Goal: Navigation & Orientation: Find specific page/section

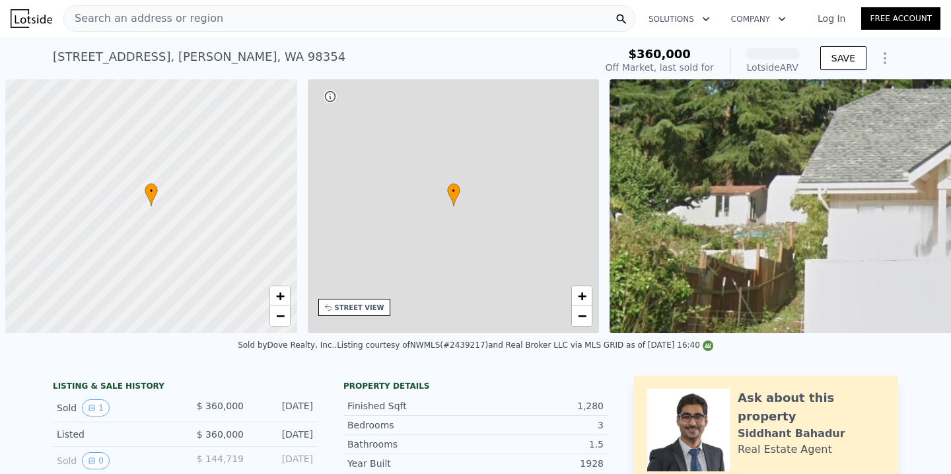
scroll to position [0, 5]
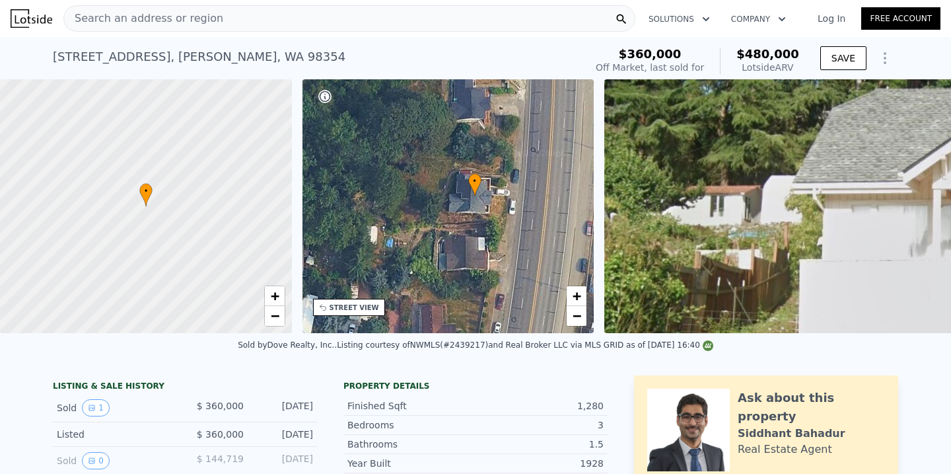
drag, startPoint x: 495, startPoint y: 261, endPoint x: 523, endPoint y: 250, distance: 29.3
click at [523, 249] on div "• + −" at bounding box center [449, 206] width 292 height 254
click at [581, 320] on link "−" at bounding box center [577, 316] width 20 height 20
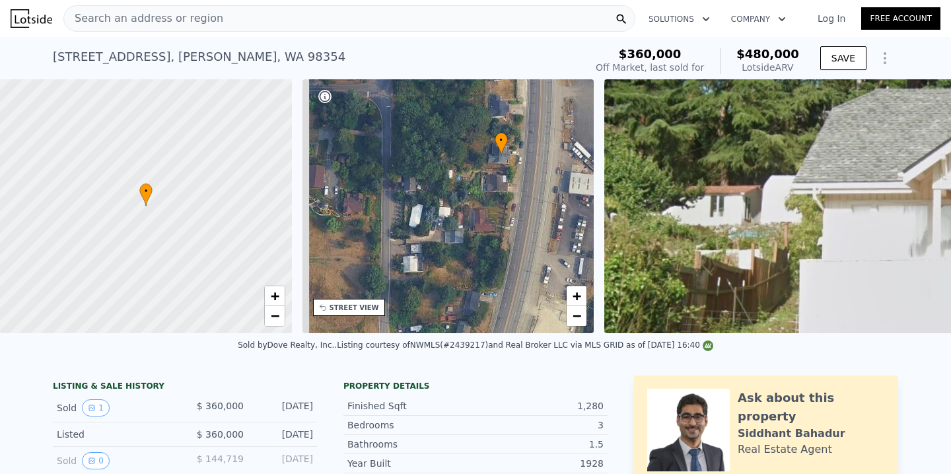
drag, startPoint x: 484, startPoint y: 237, endPoint x: 524, endPoint y: 192, distance: 59.9
click at [524, 192] on div "• + −" at bounding box center [449, 206] width 292 height 254
click at [577, 314] on span "−" at bounding box center [577, 315] width 9 height 17
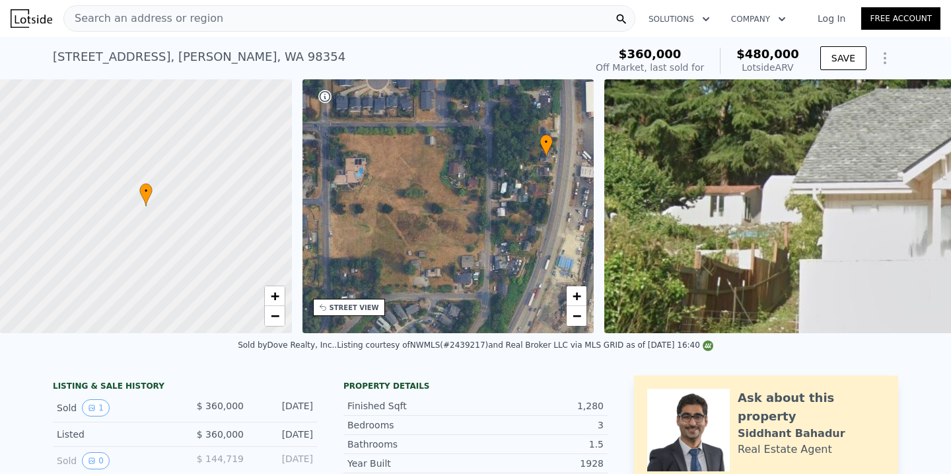
drag, startPoint x: 431, startPoint y: 244, endPoint x: 497, endPoint y: 223, distance: 68.7
click at [503, 221] on div "• + −" at bounding box center [449, 206] width 292 height 254
click at [497, 223] on div "• + −" at bounding box center [449, 206] width 292 height 254
drag, startPoint x: 497, startPoint y: 223, endPoint x: 497, endPoint y: 237, distance: 13.9
click at [497, 224] on div "• + −" at bounding box center [449, 206] width 292 height 254
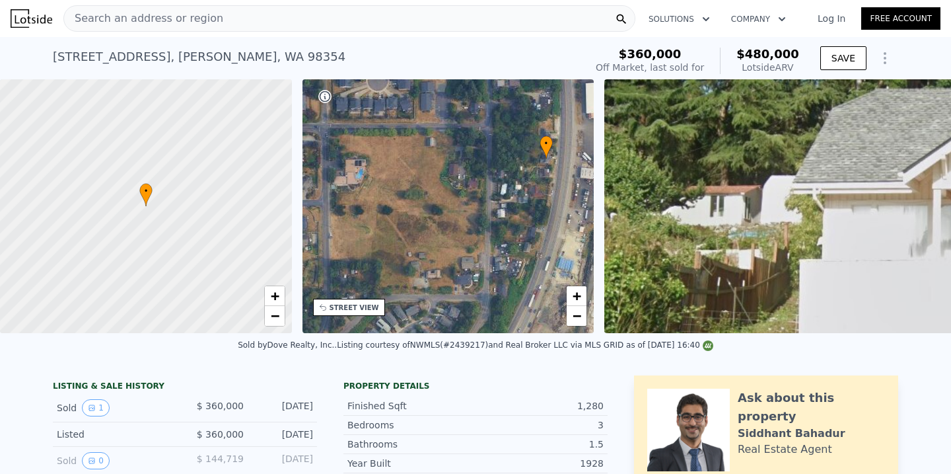
click at [445, 18] on div "Search an address or region" at bounding box center [349, 18] width 572 height 26
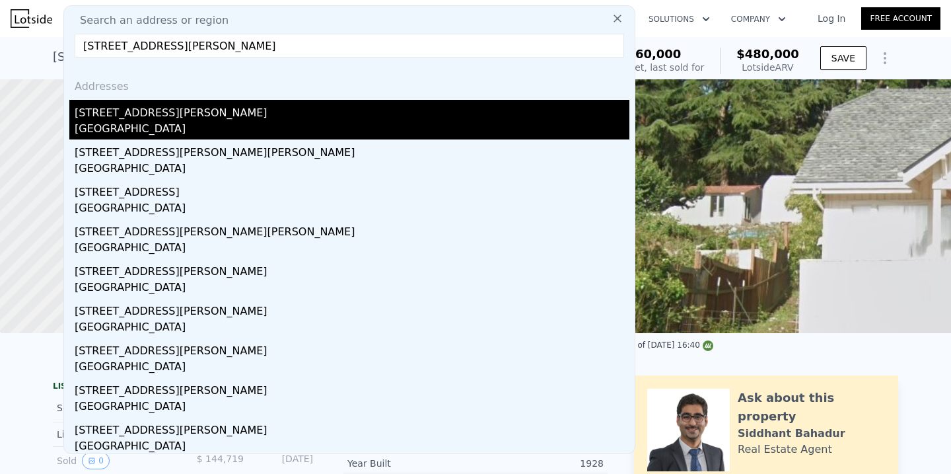
type input "[STREET_ADDRESS][PERSON_NAME]"
click at [291, 106] on div "[STREET_ADDRESS][PERSON_NAME]" at bounding box center [352, 110] width 555 height 21
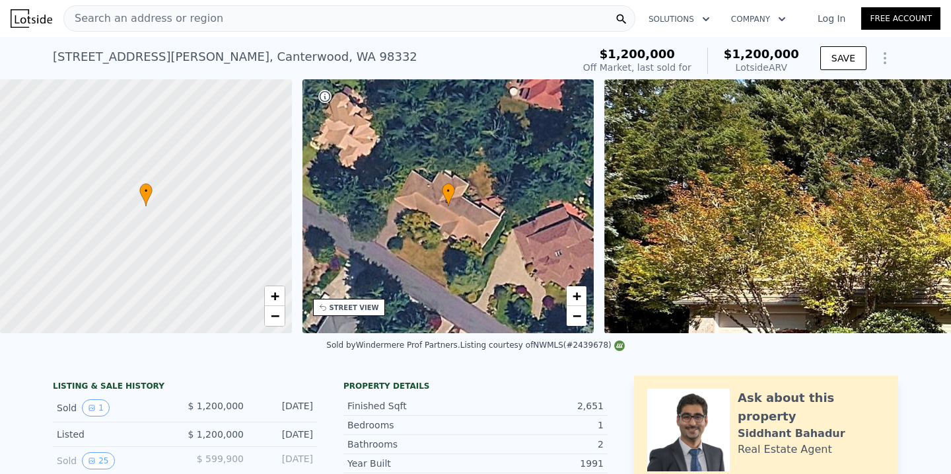
click at [545, 26] on div "Search an address or region" at bounding box center [349, 18] width 572 height 26
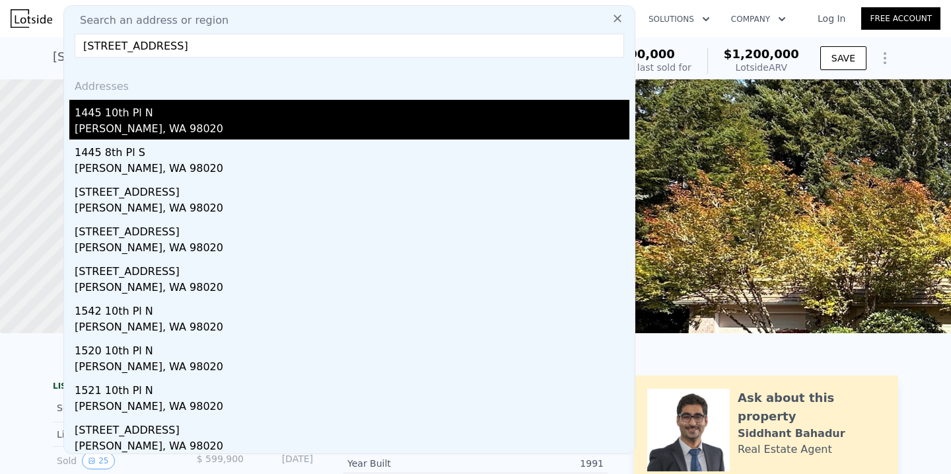
type input "[STREET_ADDRESS]"
click at [376, 118] on div "1445 10th Pl N" at bounding box center [352, 110] width 555 height 21
